Goal: Transaction & Acquisition: Obtain resource

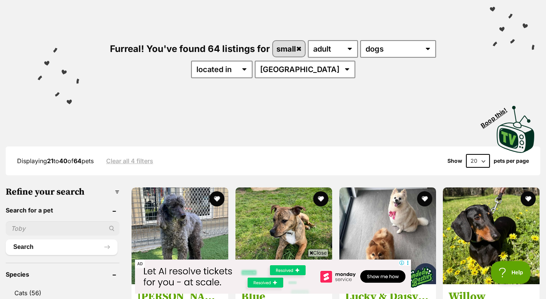
click at [189, 19] on div "Furreal! You've found 64 listings for small any age puppy adult senior any type…" at bounding box center [272, 46] width 523 height 105
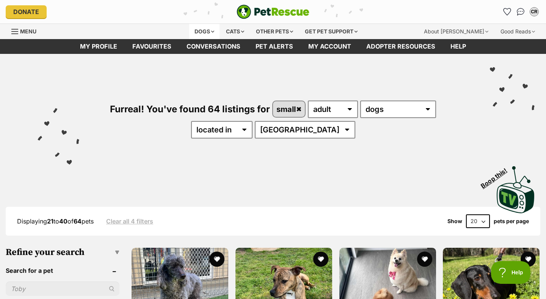
click at [215, 30] on div "Dogs" at bounding box center [204, 31] width 30 height 15
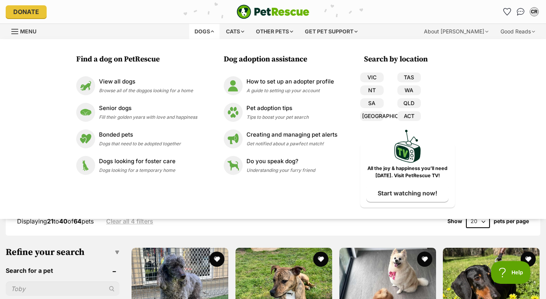
click at [189, 228] on div "Displaying 21 to 40 of 64 pets Clear all 4 filters Show 20 40 60 pets per page" at bounding box center [273, 220] width 534 height 29
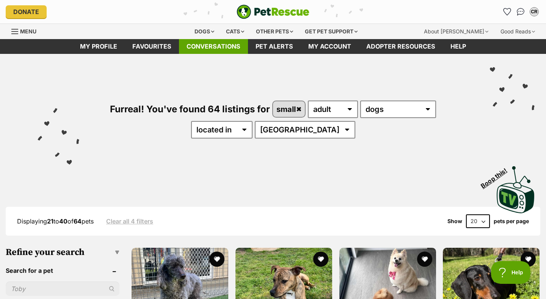
click at [228, 50] on link "Conversations" at bounding box center [213, 46] width 69 height 15
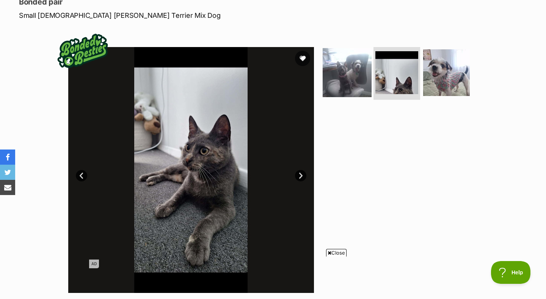
click at [344, 81] on img at bounding box center [346, 72] width 49 height 49
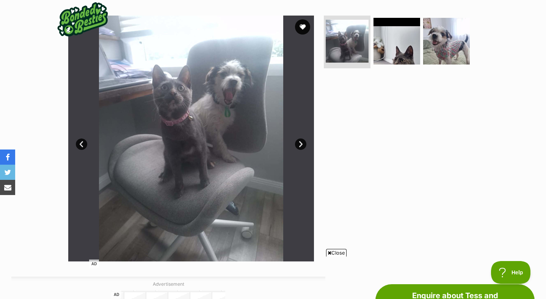
scroll to position [143, 0]
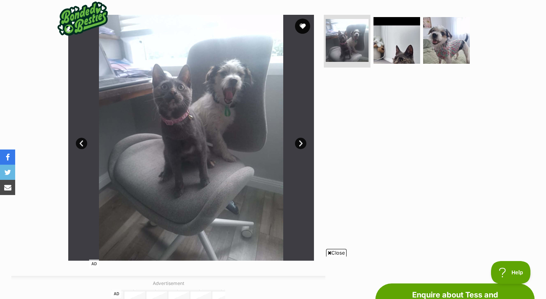
click at [300, 143] on link "Next" at bounding box center [300, 143] width 11 height 11
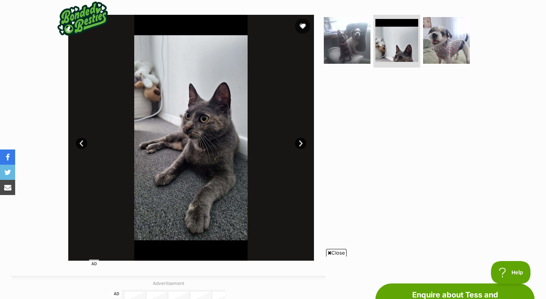
click at [300, 143] on link "Next" at bounding box center [300, 143] width 11 height 11
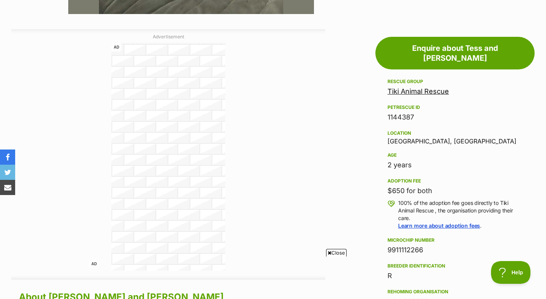
scroll to position [392, 0]
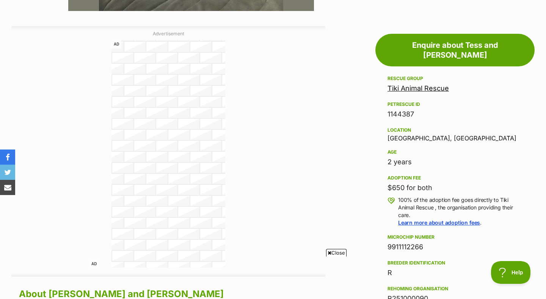
drag, startPoint x: 388, startPoint y: 175, endPoint x: 456, endPoint y: 180, distance: 68.8
click at [456, 182] on div "$650 for both" at bounding box center [454, 187] width 135 height 11
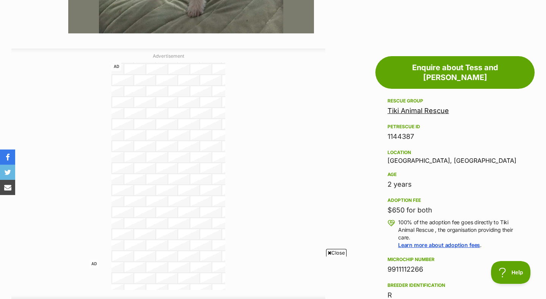
scroll to position [370, 0]
drag, startPoint x: 388, startPoint y: 174, endPoint x: 428, endPoint y: 175, distance: 40.2
click at [428, 178] on div "2 years" at bounding box center [454, 183] width 135 height 11
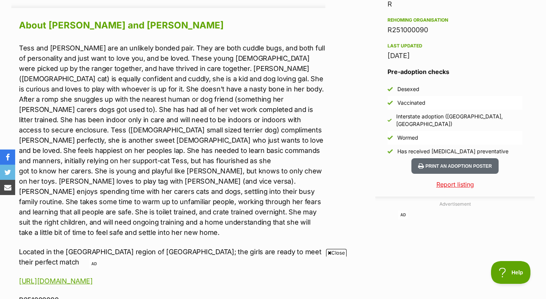
scroll to position [663, 0]
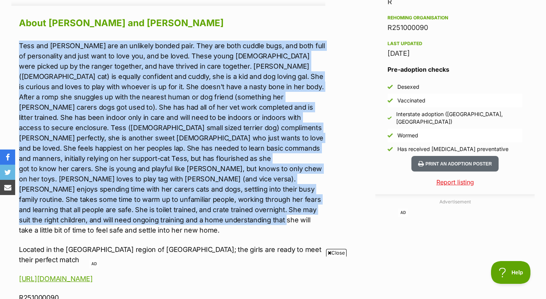
drag, startPoint x: 135, startPoint y: 40, endPoint x: 165, endPoint y: 210, distance: 172.4
click at [165, 210] on p "Tess and Miley are an unlikely bonded pair. They are both cuddle bugs, and both…" at bounding box center [172, 138] width 306 height 194
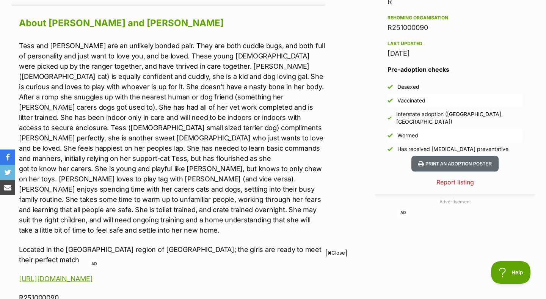
click at [165, 211] on p "Tess and Miley are an unlikely bonded pair. They are both cuddle bugs, and both…" at bounding box center [172, 138] width 306 height 194
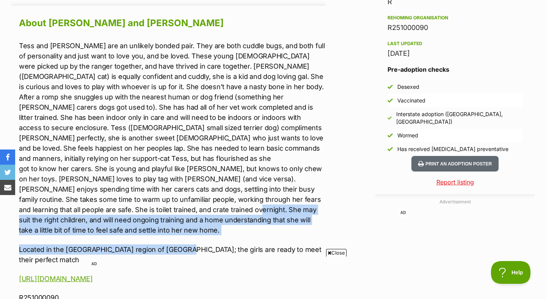
drag, startPoint x: 166, startPoint y: 196, endPoint x: 175, endPoint y: 232, distance: 36.6
click at [175, 232] on div "Tess and Miley are an unlikely bonded pair. They are both cuddle bugs, and both…" at bounding box center [172, 172] width 306 height 262
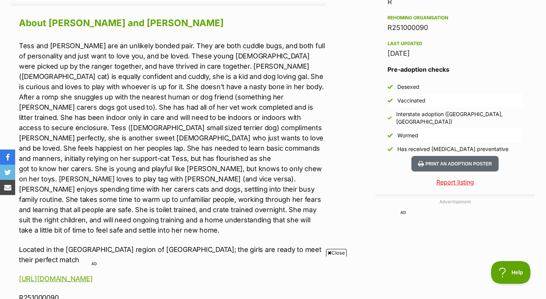
click at [210, 244] on p "Located in the Newcastle region of NSW; the girls are ready to meet their perfe…" at bounding box center [172, 254] width 306 height 20
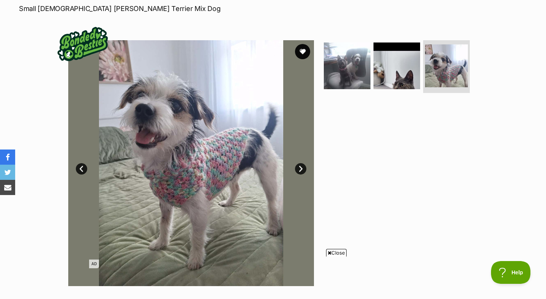
scroll to position [124, 0]
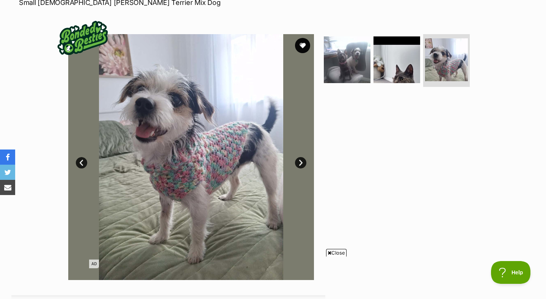
click at [300, 163] on link "Next" at bounding box center [300, 162] width 11 height 11
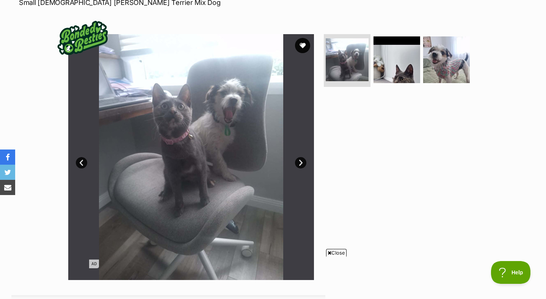
click at [300, 163] on link "Next" at bounding box center [300, 162] width 11 height 11
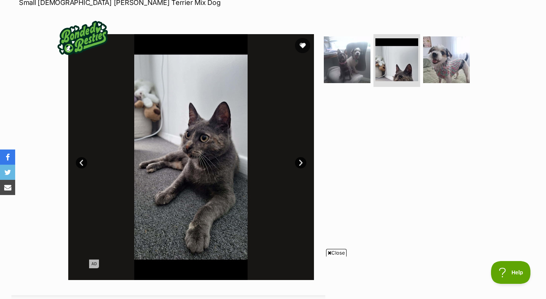
click at [299, 163] on link "Next" at bounding box center [300, 162] width 11 height 11
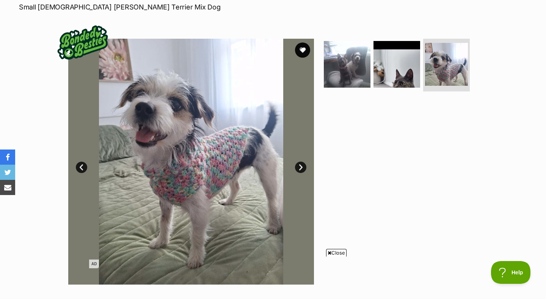
scroll to position [121, 0]
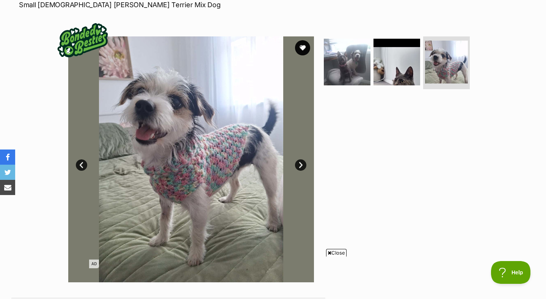
click at [299, 165] on link "Next" at bounding box center [300, 164] width 11 height 11
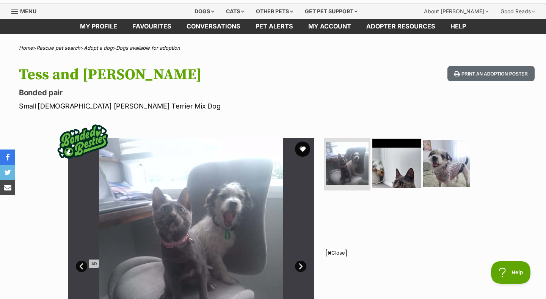
scroll to position [0, 0]
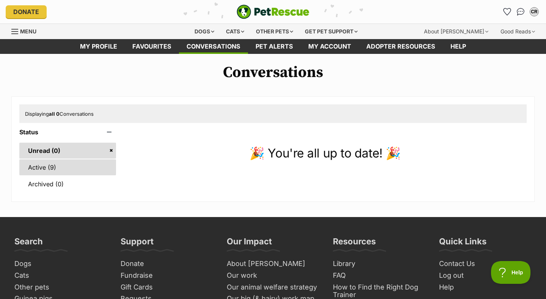
click at [79, 168] on link "Active (9)" at bounding box center [67, 167] width 97 height 16
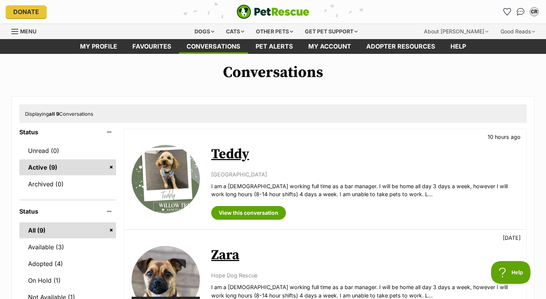
click at [232, 156] on link "Teddy" at bounding box center [230, 153] width 38 height 17
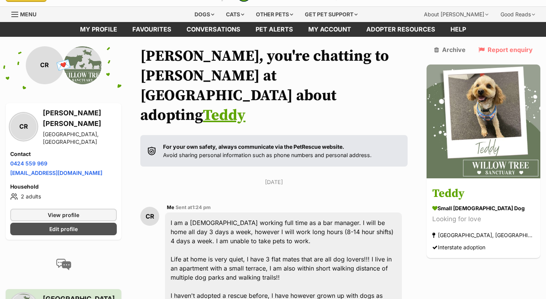
scroll to position [22, 0]
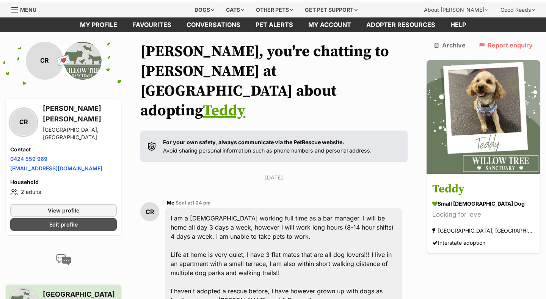
click at [203, 101] on link "Teddy" at bounding box center [224, 110] width 42 height 19
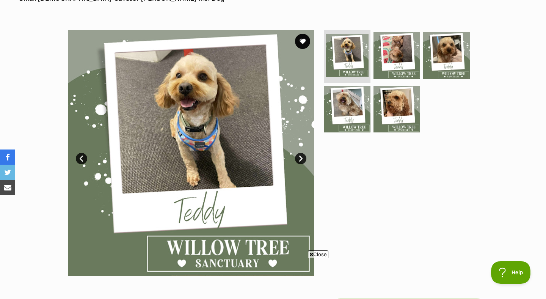
scroll to position [129, 0]
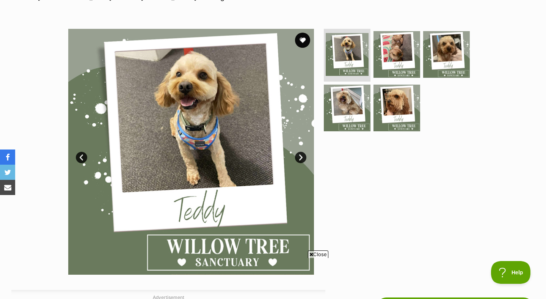
click at [302, 159] on link "Next" at bounding box center [300, 157] width 11 height 11
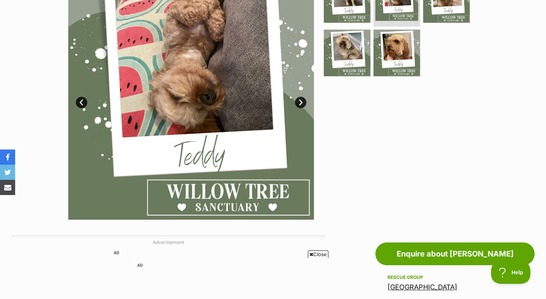
scroll to position [183, 0]
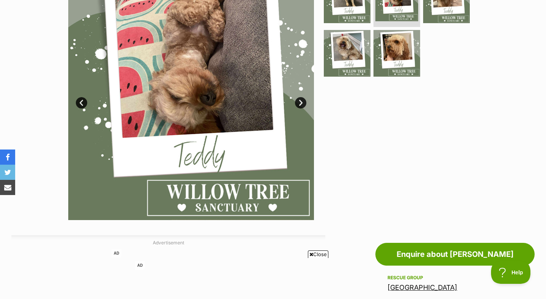
click at [296, 103] on link "Next" at bounding box center [300, 102] width 11 height 11
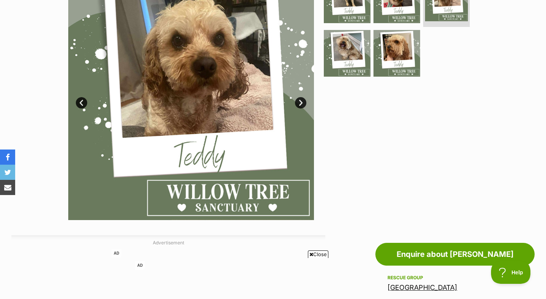
scroll to position [149, 0]
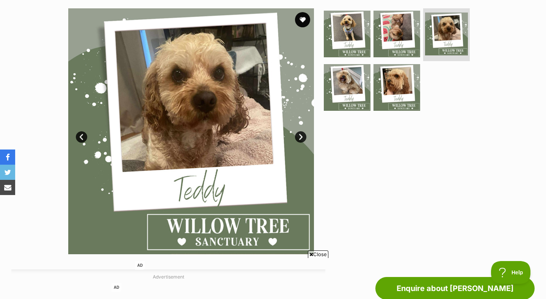
click at [302, 132] on link "Next" at bounding box center [300, 136] width 11 height 11
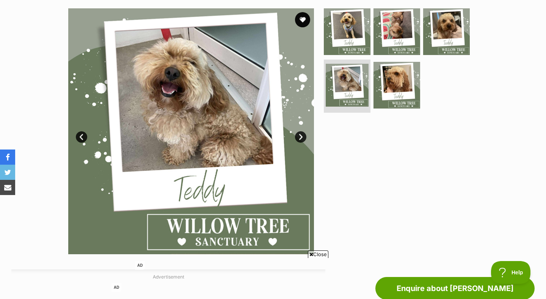
click at [302, 132] on link "Next" at bounding box center [300, 136] width 11 height 11
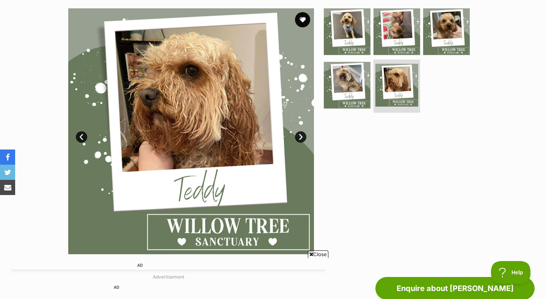
click at [302, 133] on link "Next" at bounding box center [300, 136] width 11 height 11
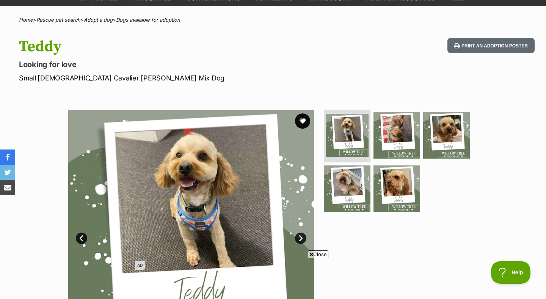
scroll to position [0, 0]
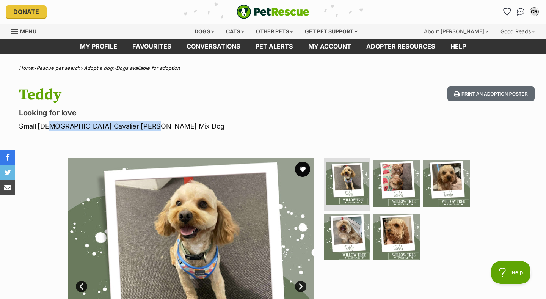
drag, startPoint x: 48, startPoint y: 130, endPoint x: 144, endPoint y: 123, distance: 96.1
click at [144, 123] on p "Small [DEMOGRAPHIC_DATA] Cavalier [PERSON_NAME] Mix Dog" at bounding box center [176, 126] width 314 height 10
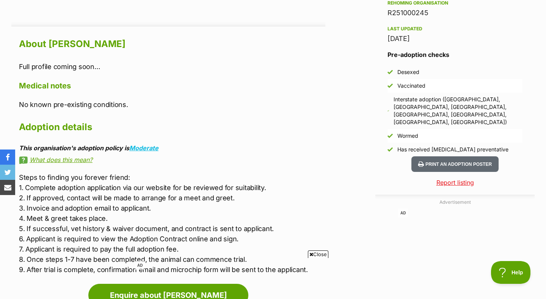
scroll to position [631, 0]
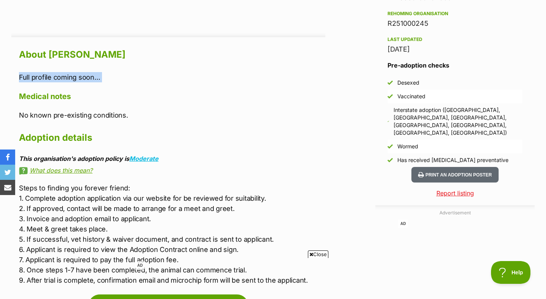
drag, startPoint x: 18, startPoint y: 77, endPoint x: 143, endPoint y: 89, distance: 126.0
click at [143, 89] on div "About [PERSON_NAME] Full profile coming soon… Medical notes No known pre-existi…" at bounding box center [168, 165] width 314 height 239
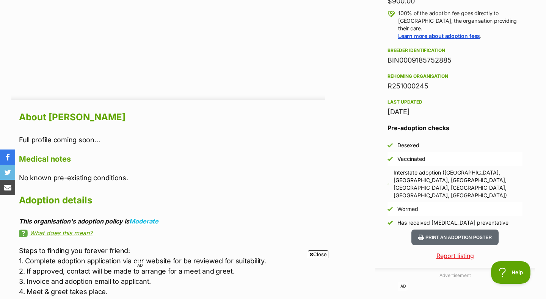
click at [248, 147] on div "About [PERSON_NAME] Full profile coming soon… Medical notes No known pre-existi…" at bounding box center [172, 228] width 306 height 239
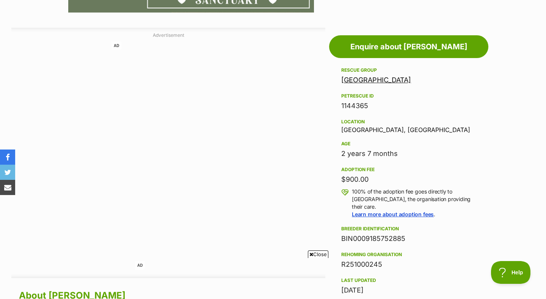
scroll to position [391, 0]
